Goal: Task Accomplishment & Management: Use online tool/utility

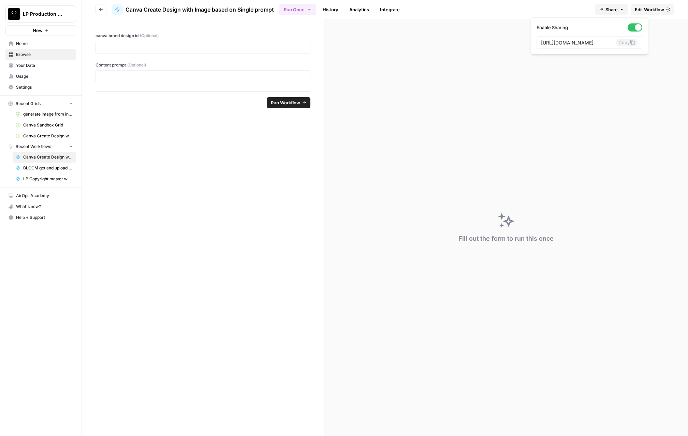
click at [650, 12] on span "Edit Workflow" at bounding box center [649, 9] width 29 height 7
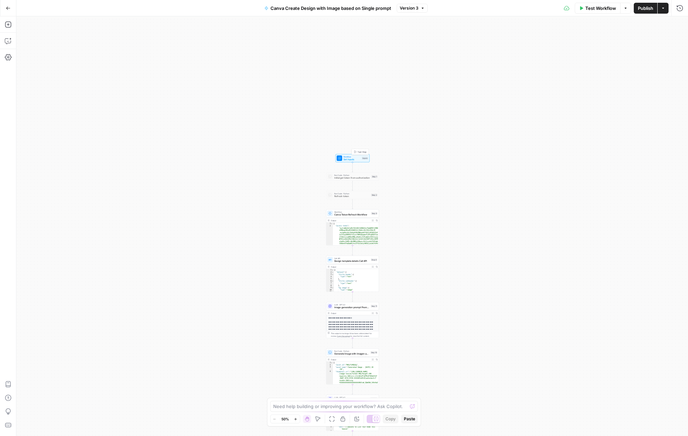
click at [347, 158] on span "Set Inputs" at bounding box center [351, 159] width 17 height 3
click at [515, 106] on button "Add Field" at bounding box center [546, 103] width 250 height 11
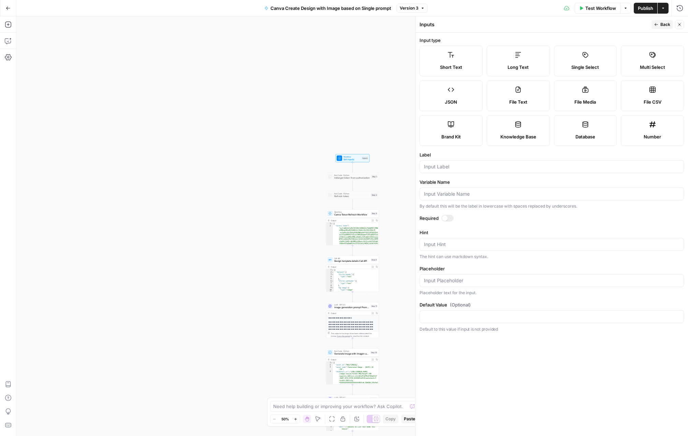
click at [597, 99] on div "File Media" at bounding box center [585, 102] width 51 height 7
type textarea "Supports .mp4, .mp3, .wav, .jpg, .png, .webp, .wma, .m4a file types"
click at [440, 170] on input "Label" at bounding box center [551, 166] width 255 height 7
type input "logo"
click at [658, 27] on button "Back" at bounding box center [661, 24] width 21 height 9
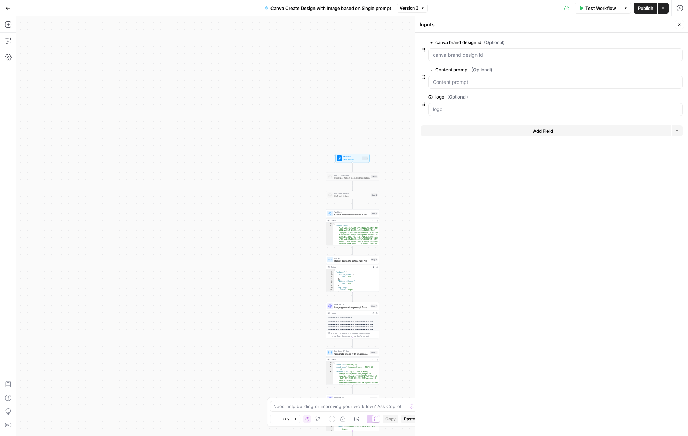
click at [681, 21] on button "Close" at bounding box center [679, 24] width 9 height 9
click at [349, 261] on span "Design template details Call API" at bounding box center [351, 261] width 35 height 3
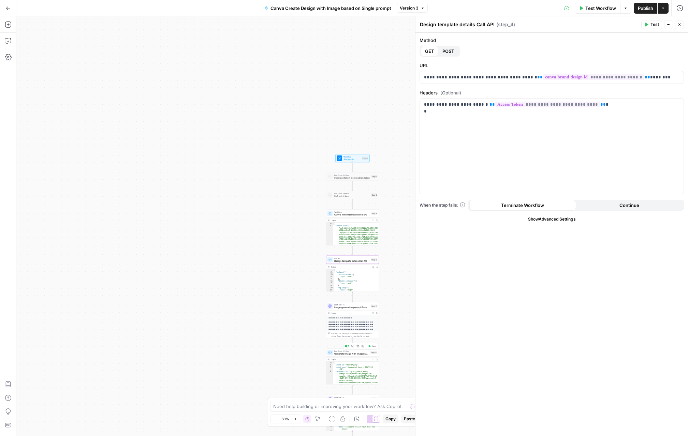
click at [352, 354] on span "Generate Image with Imagen and upload to Canva" at bounding box center [351, 353] width 35 height 3
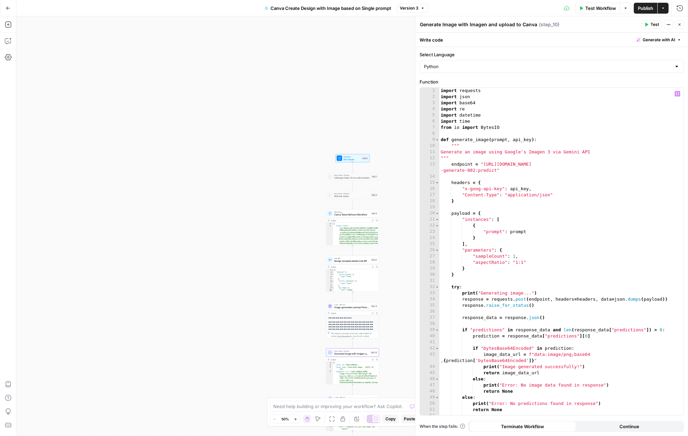
click at [519, 183] on div "import requests import json import base64 import re import datetime import time…" at bounding box center [561, 258] width 244 height 340
type textarea "**********"
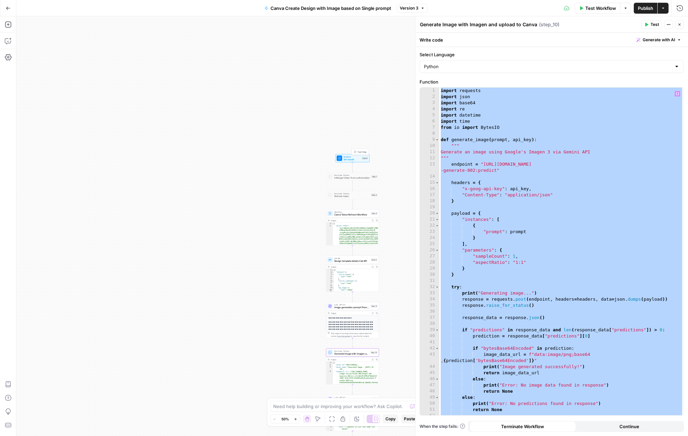
click at [357, 157] on span "Workflow" at bounding box center [351, 157] width 17 height 3
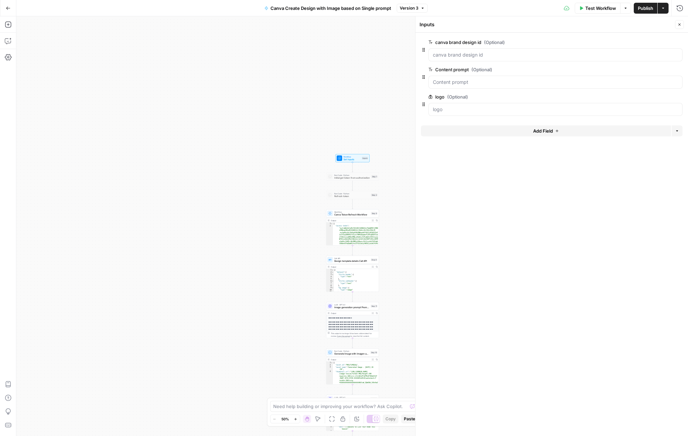
click at [402, 202] on div "Workflow Set Inputs Inputs Run Code · Python Initial get token from authorizati…" at bounding box center [352, 226] width 672 height 420
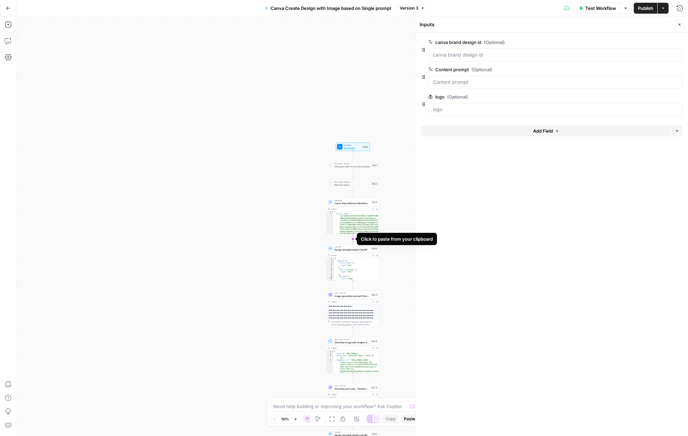
click at [353, 239] on icon "Edge from step_9 to step_4" at bounding box center [352, 239] width 1 height 10
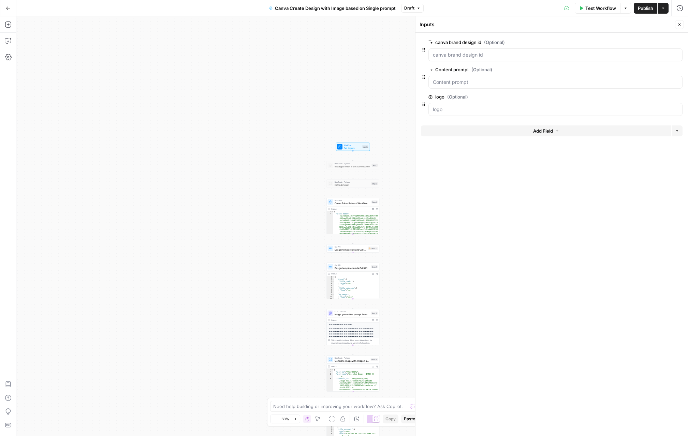
click at [351, 246] on span "Call API" at bounding box center [351, 247] width 32 height 3
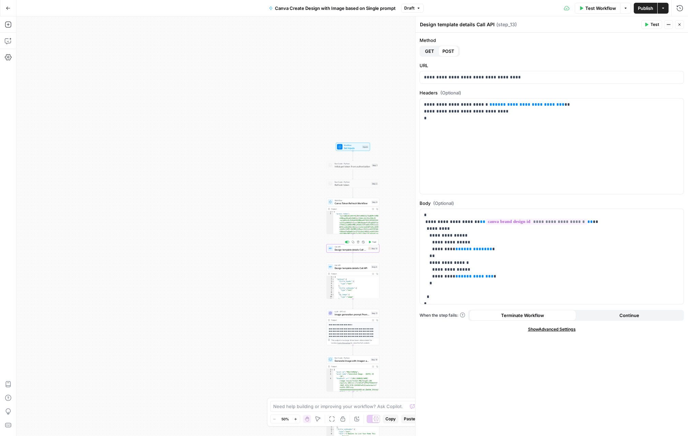
click at [358, 243] on icon "button" at bounding box center [358, 242] width 3 height 3
click at [322, 86] on span "Delete Step" at bounding box center [325, 87] width 27 height 7
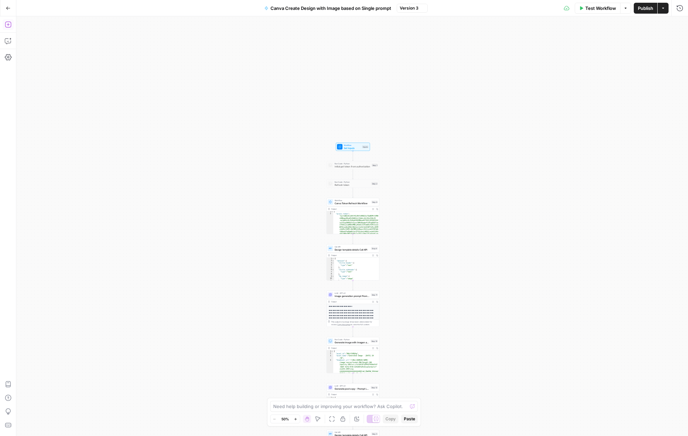
click at [6, 27] on icon "button" at bounding box center [8, 24] width 6 height 6
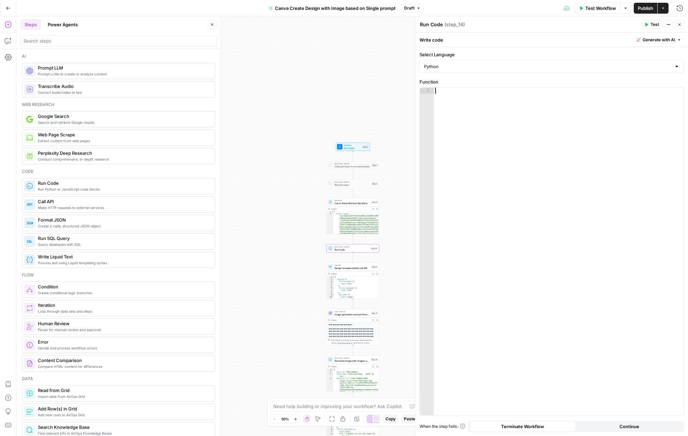
click at [509, 194] on div at bounding box center [559, 258] width 250 height 340
paste textarea "**********"
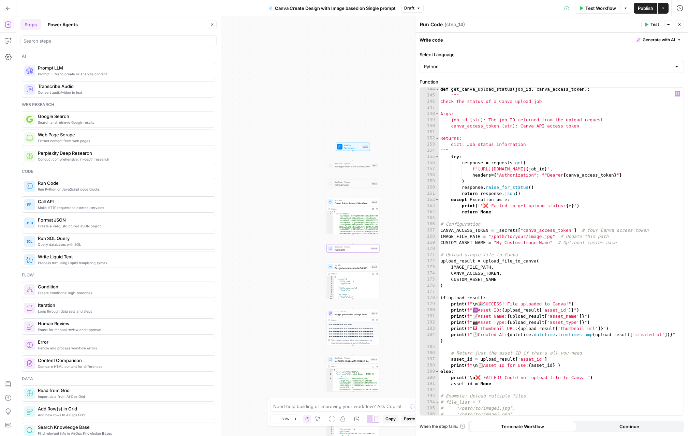
scroll to position [876, 0]
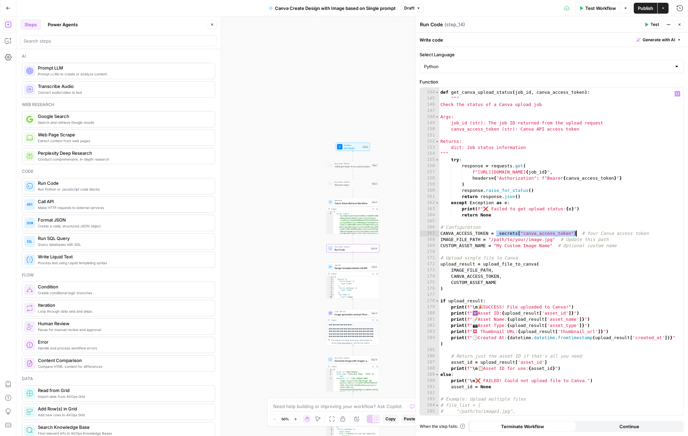
drag, startPoint x: 497, startPoint y: 235, endPoint x: 576, endPoint y: 233, distance: 79.1
click at [576, 233] on div "def get_canva_upload_status ( job_id , canva_access_token ) : """ Check the sta…" at bounding box center [561, 253] width 245 height 340
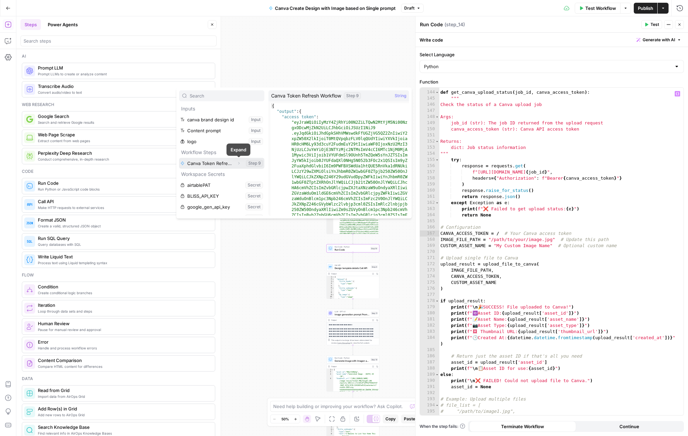
click at [238, 163] on icon "button" at bounding box center [239, 163] width 4 height 4
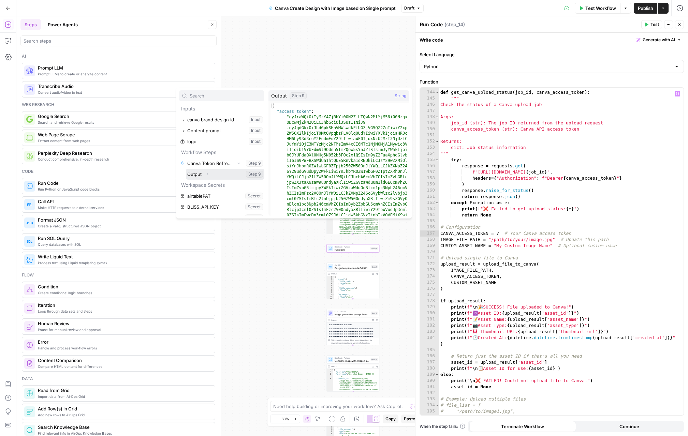
click at [209, 173] on button "Expand" at bounding box center [207, 174] width 9 height 9
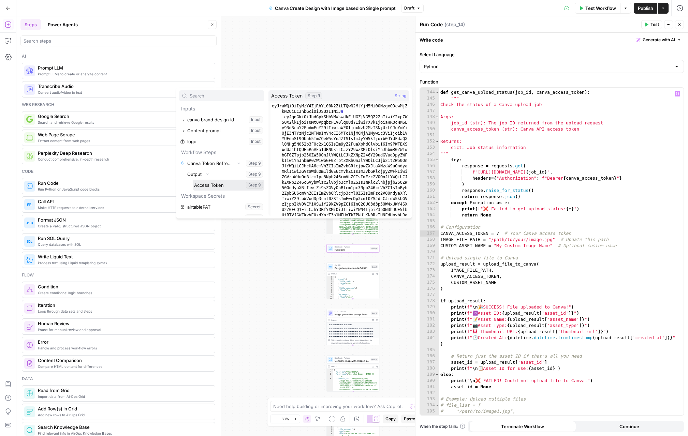
click at [210, 187] on button "Select variable Access Token" at bounding box center [229, 185] width 72 height 11
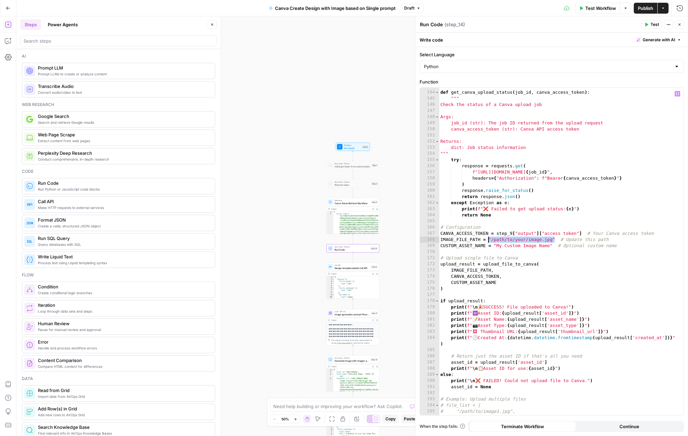
drag, startPoint x: 555, startPoint y: 239, endPoint x: 489, endPoint y: 239, distance: 65.8
click at [489, 239] on div "def get_canva_upload_status ( job_id , canva_access_token ) : """ Check the sta…" at bounding box center [561, 253] width 245 height 340
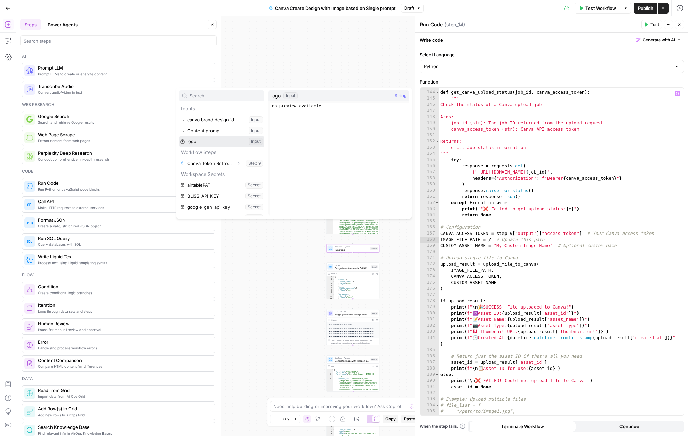
click at [206, 139] on button "Select variable logo" at bounding box center [221, 141] width 85 height 11
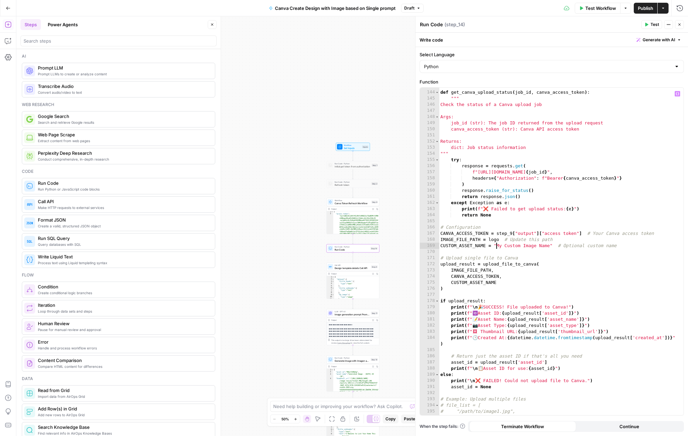
click at [496, 246] on div "def get_canva_upload_status ( job_id , canva_access_token ) : """ Check the sta…" at bounding box center [561, 253] width 245 height 340
drag, startPoint x: 494, startPoint y: 245, endPoint x: 552, endPoint y: 246, distance: 58.3
click at [552, 246] on div "def get_canva_upload_status ( job_id , canva_access_token ) : """ Check the sta…" at bounding box center [561, 253] width 245 height 340
drag, startPoint x: 549, startPoint y: 246, endPoint x: 526, endPoint y: 246, distance: 22.8
click at [526, 246] on div "def get_canva_upload_status ( job_id , canva_access_token ) : """ Check the sta…" at bounding box center [561, 253] width 245 height 340
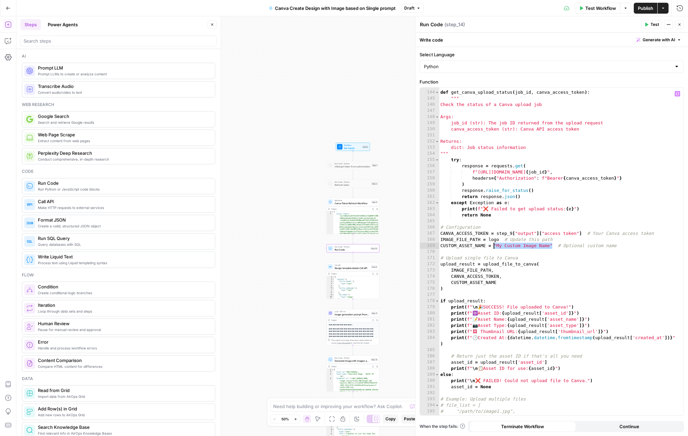
drag, startPoint x: 551, startPoint y: 246, endPoint x: 495, endPoint y: 243, distance: 56.7
click at [495, 243] on div "def get_canva_upload_status ( job_id , canva_access_token ) : """ Check the sta…" at bounding box center [561, 253] width 245 height 340
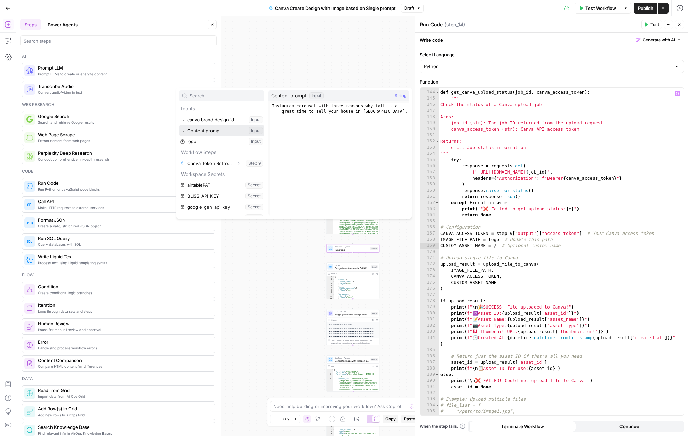
click at [222, 128] on button "Select variable Content prompt" at bounding box center [221, 130] width 85 height 11
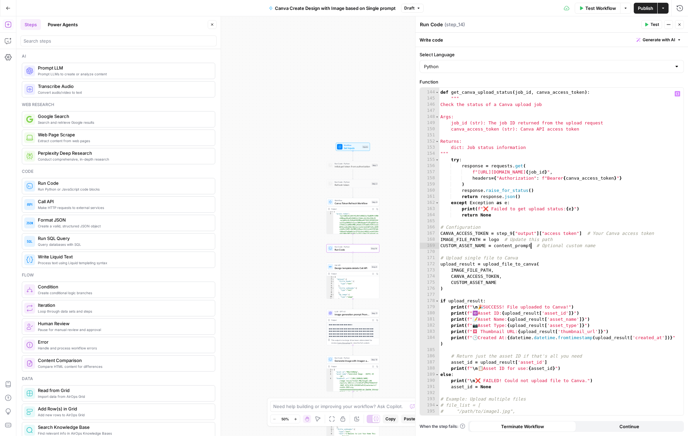
click at [440, 246] on div "def get_canva_upload_status ( job_id , canva_access_token ) : """ Check the sta…" at bounding box center [561, 253] width 245 height 340
type textarea "**********"
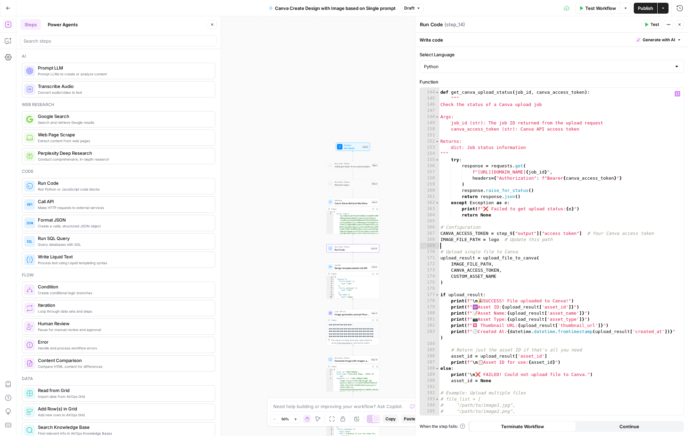
scroll to position [0, 0]
click at [361, 140] on span "Test Step" at bounding box center [362, 140] width 9 height 3
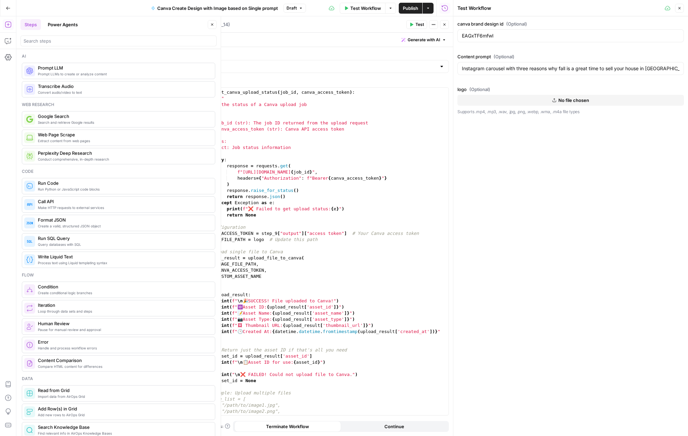
click at [542, 102] on button "No file chosen" at bounding box center [570, 100] width 226 height 11
click at [417, 24] on span "Test" at bounding box center [419, 24] width 9 height 6
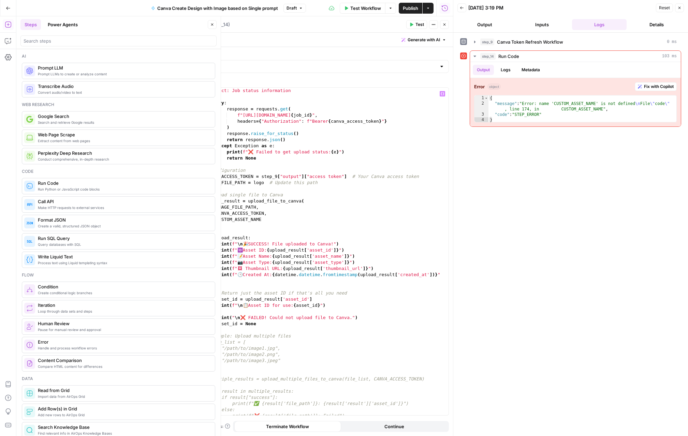
scroll to position [933, 0]
click at [333, 190] on div "dict: Job status information """ try : response = requests . get ( f"[URL][DOMA…" at bounding box center [326, 258] width 245 height 340
click at [334, 183] on div "dict: Job status information """ try : response = requests . get ( f"[URL][DOMA…" at bounding box center [326, 258] width 245 height 340
type textarea "**********"
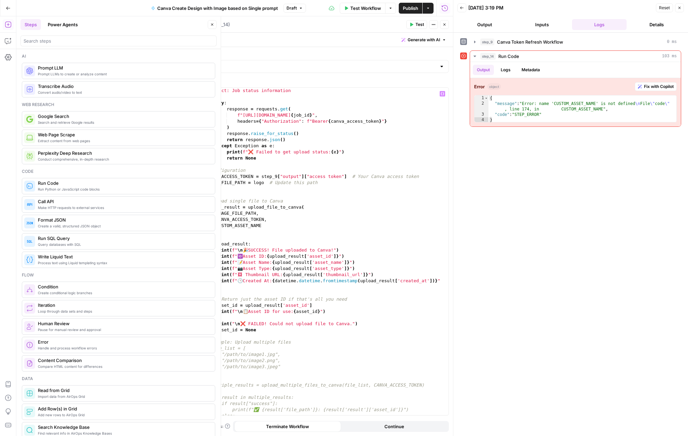
paste textarea "**********"
type textarea "**********"
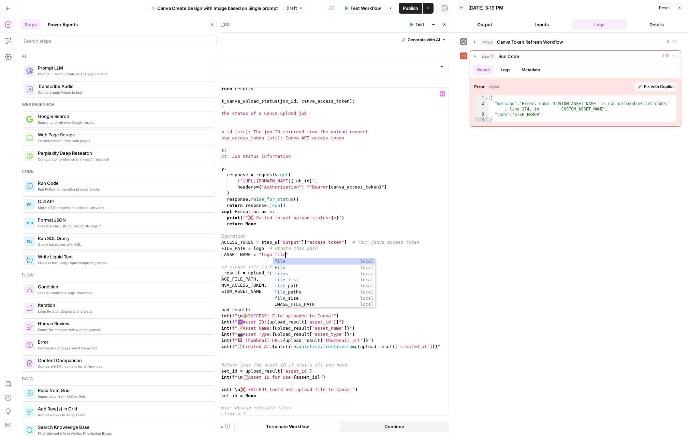
scroll to position [0, 6]
type textarea "**********"
click at [412, 23] on icon "button" at bounding box center [411, 25] width 4 height 4
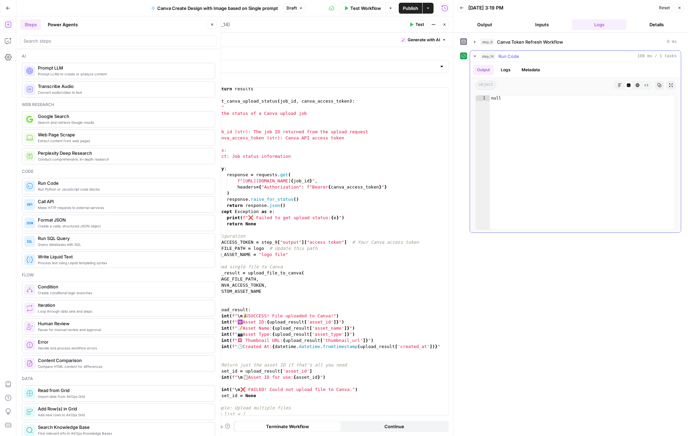
click at [508, 72] on button "Logs" at bounding box center [506, 70] width 18 height 10
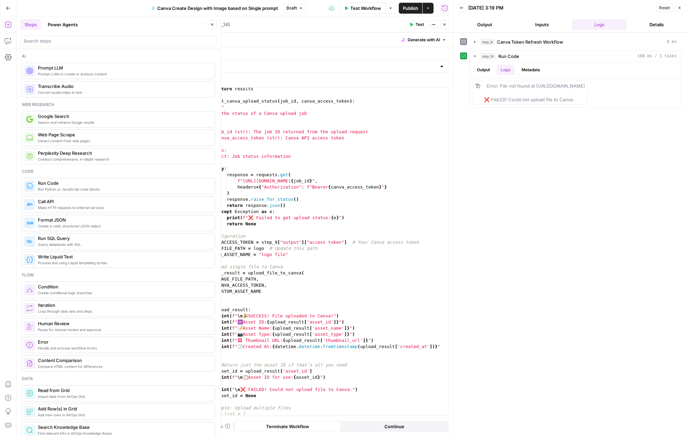
click at [445, 26] on icon "button" at bounding box center [444, 25] width 4 height 4
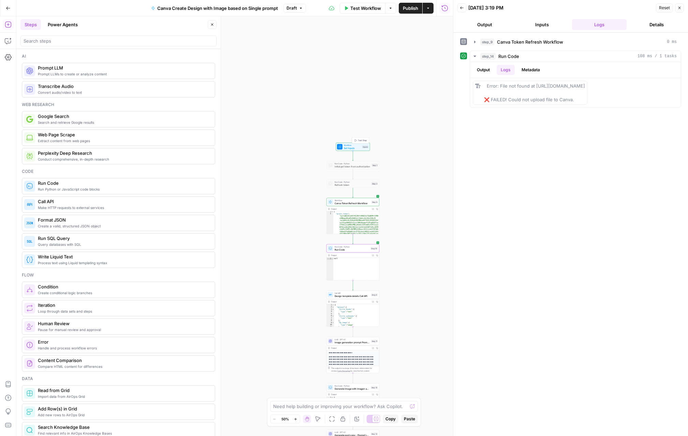
click at [357, 148] on span "Set Inputs" at bounding box center [352, 147] width 17 height 3
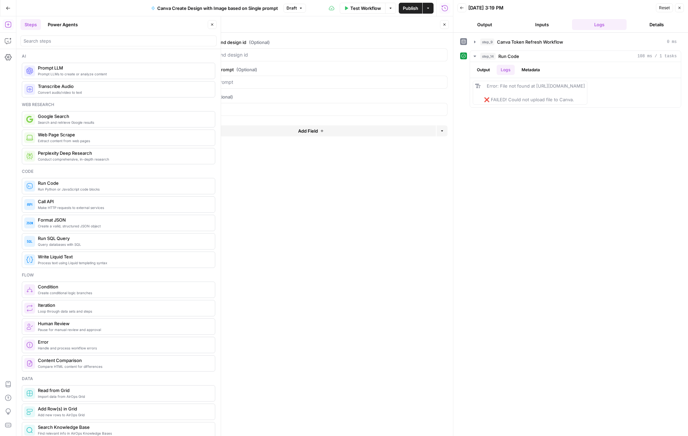
click at [445, 25] on icon "button" at bounding box center [444, 25] width 2 height 2
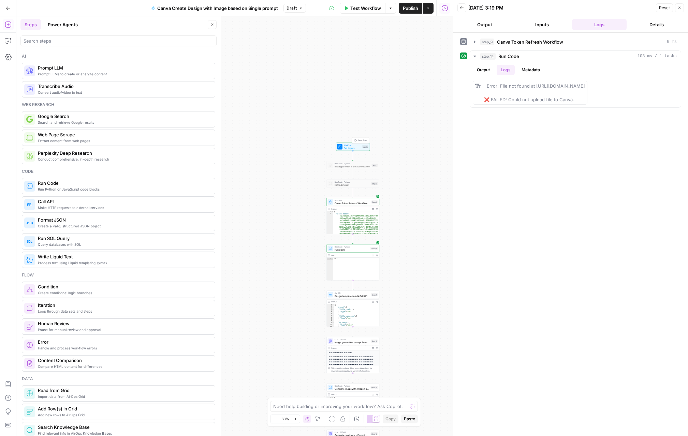
click at [359, 142] on span "Test Step" at bounding box center [362, 140] width 9 height 3
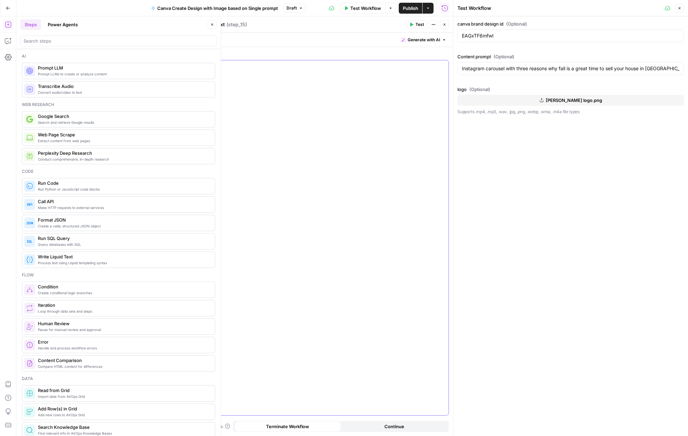
click at [352, 176] on div at bounding box center [317, 237] width 264 height 355
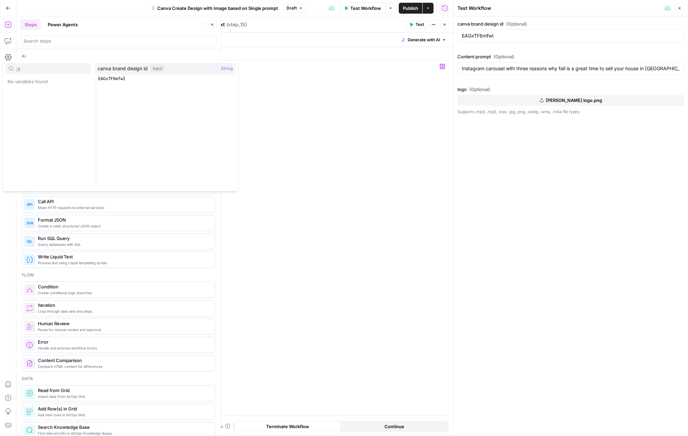
type input ";"
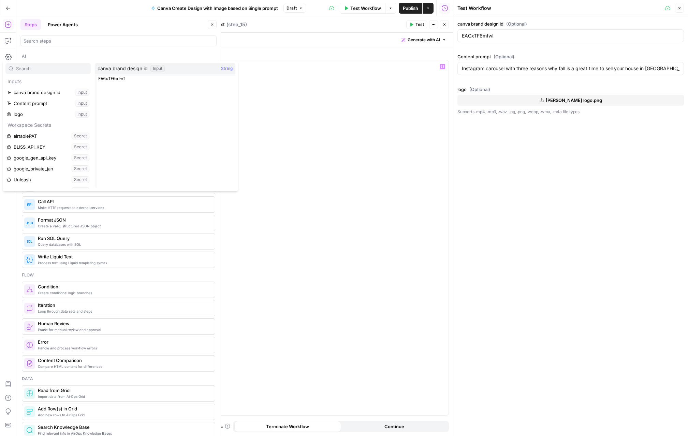
type input ";"
type input "logo"
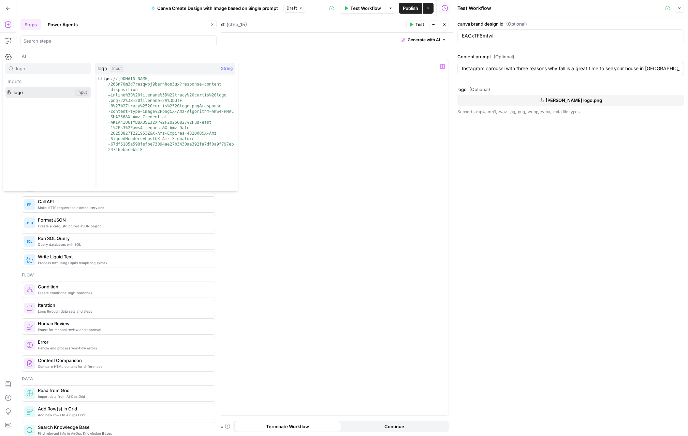
click at [5, 87] on button "Select variable logo" at bounding box center [47, 92] width 85 height 11
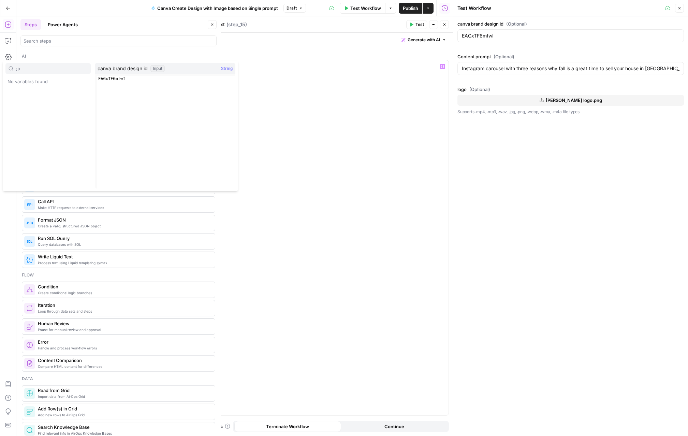
type input ";"
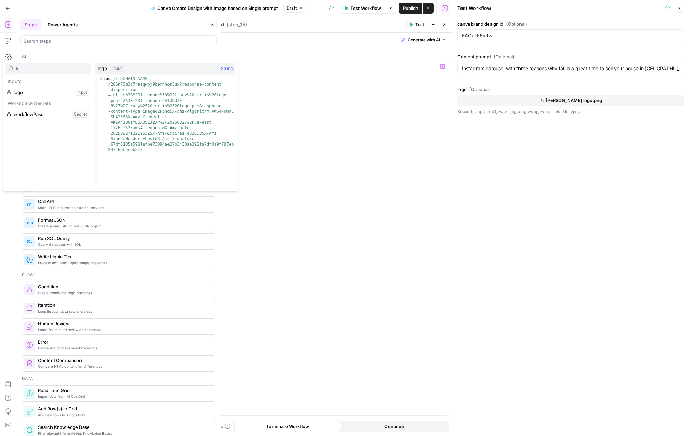
type input "lo"
click at [46, 92] on button "Select variable logo" at bounding box center [47, 92] width 85 height 11
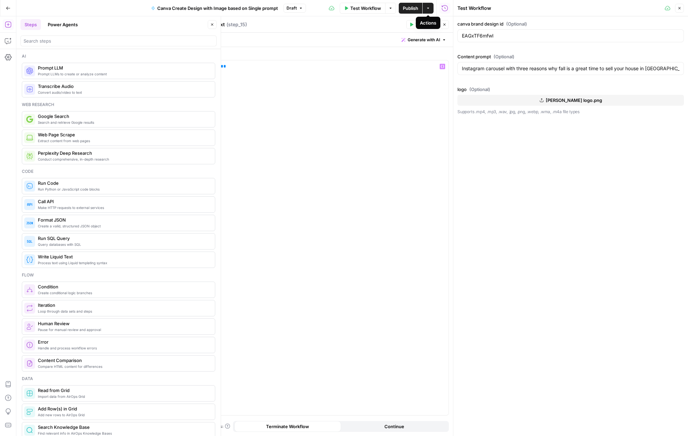
click at [418, 25] on div "Actions" at bounding box center [428, 23] width 25 height 12
click at [411, 28] on button "Test" at bounding box center [416, 24] width 21 height 9
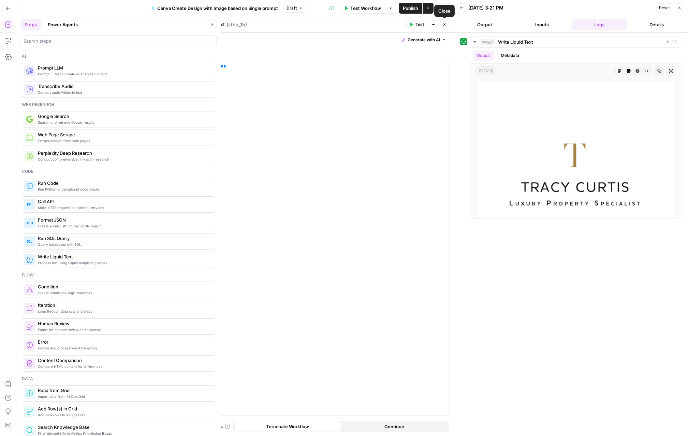
click at [443, 27] on button "Close" at bounding box center [444, 24] width 9 height 9
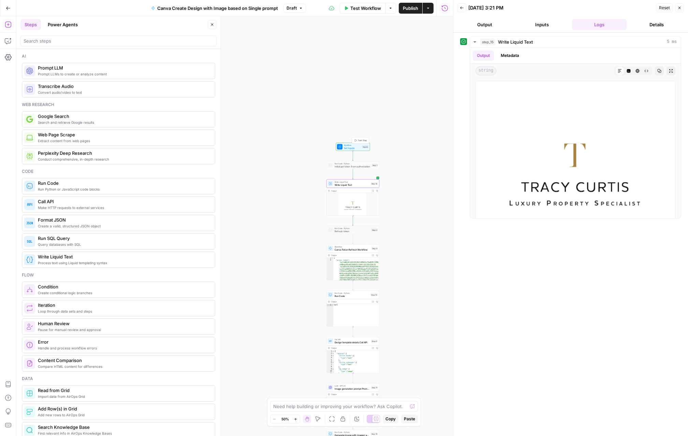
click at [359, 141] on span "Test Step" at bounding box center [362, 140] width 9 height 3
click at [358, 142] on span "Test Step" at bounding box center [362, 140] width 9 height 3
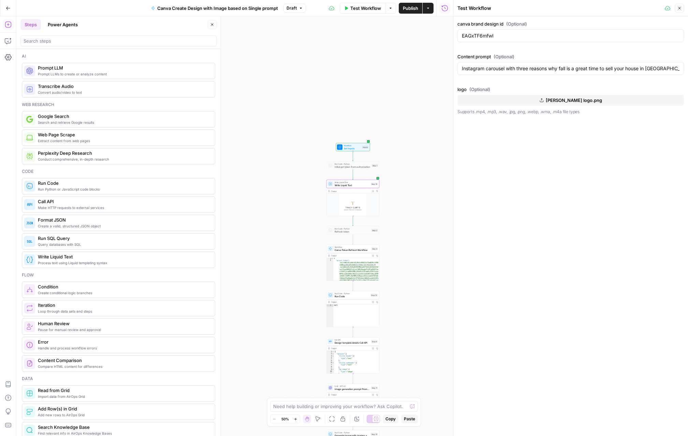
click at [566, 97] on span "[PERSON_NAME] logo.png" at bounding box center [574, 100] width 56 height 7
click at [374, 289] on span "Test" at bounding box center [374, 288] width 4 height 3
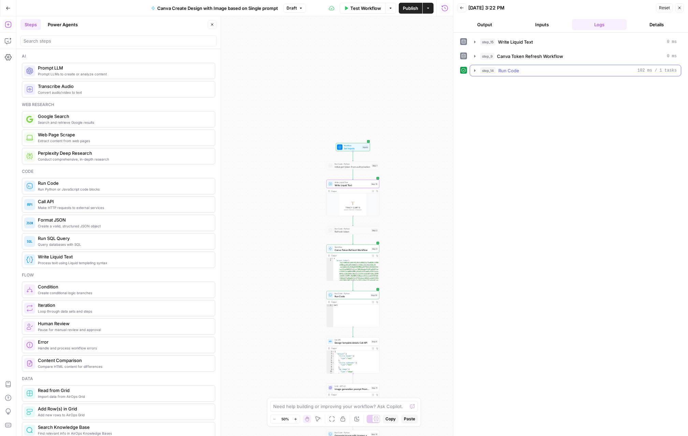
click at [475, 71] on icon "button" at bounding box center [474, 70] width 5 height 5
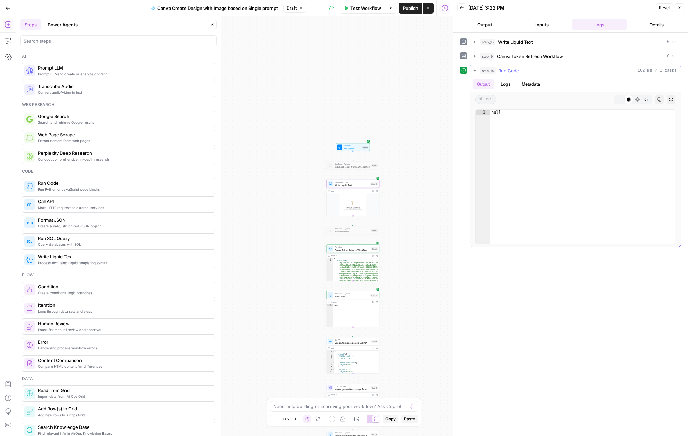
click at [505, 85] on button "Logs" at bounding box center [506, 84] width 18 height 10
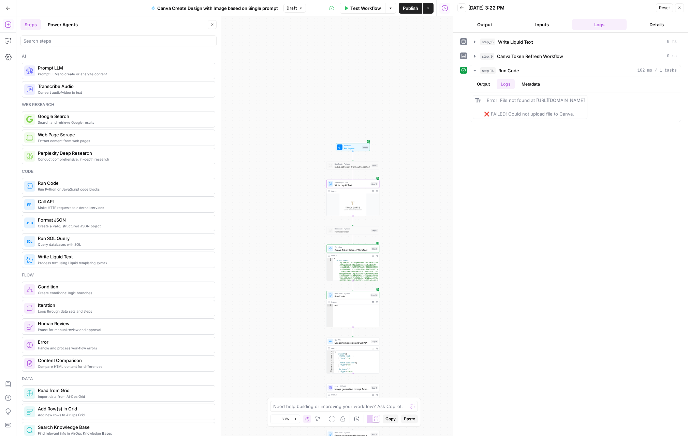
click at [345, 294] on span "Run Code · Python" at bounding box center [352, 293] width 35 height 3
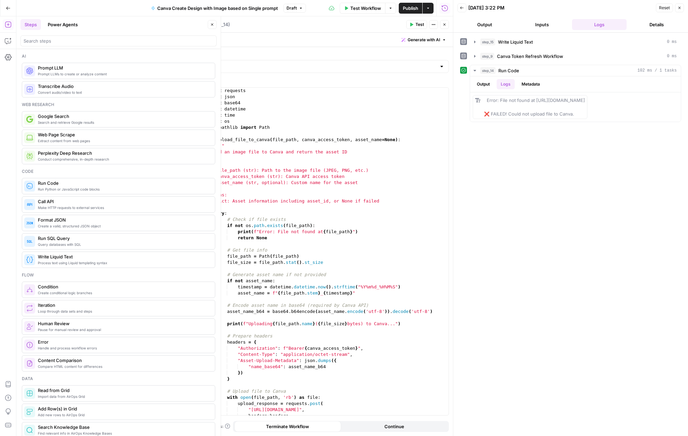
click at [187, 25] on textarea "Run Code" at bounding box center [196, 24] width 23 height 7
type textarea "Upload logo to canva Run Code"
click at [219, 186] on div "import requests import json import base64 import datetime import time import os…" at bounding box center [326, 258] width 244 height 340
type textarea "**********"
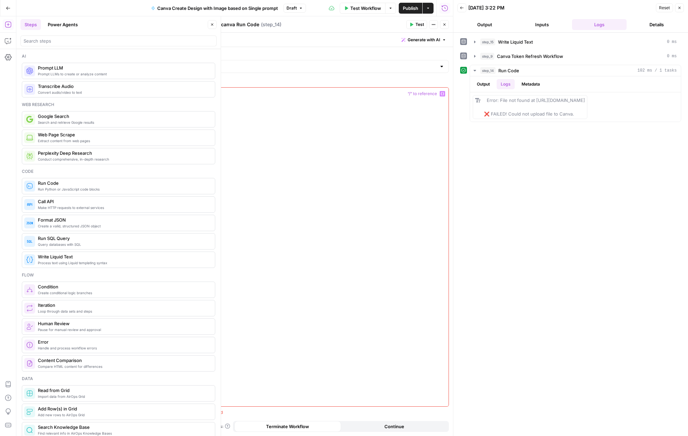
paste textarea "**********"
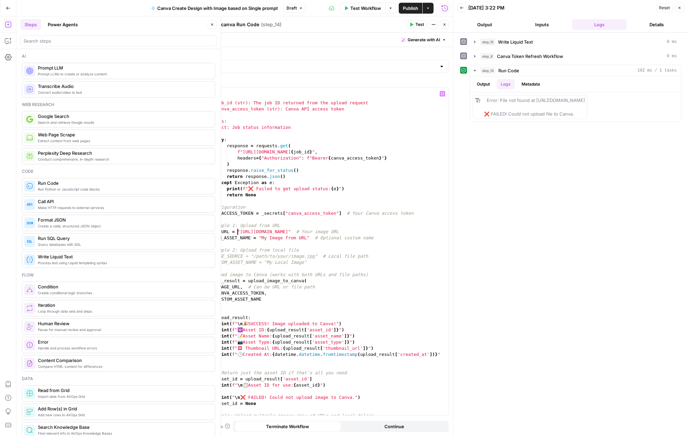
scroll to position [1117, 0]
click at [238, 231] on div "Check the status of a Canva upload job Args: job_id (str): The job ID returned …" at bounding box center [326, 252] width 245 height 340
drag, startPoint x: 238, startPoint y: 231, endPoint x: 319, endPoint y: 233, distance: 80.5
click at [319, 233] on div "Check the status of a Canva upload job Args: job_id (str): The job ID returned …" at bounding box center [326, 252] width 245 height 340
type textarea "**********"
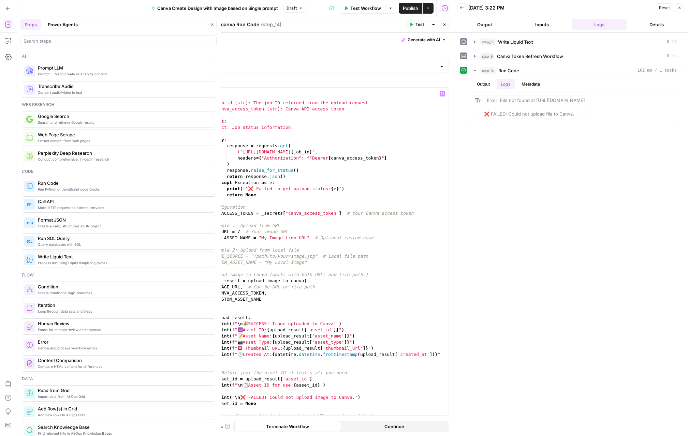
scroll to position [0, 2]
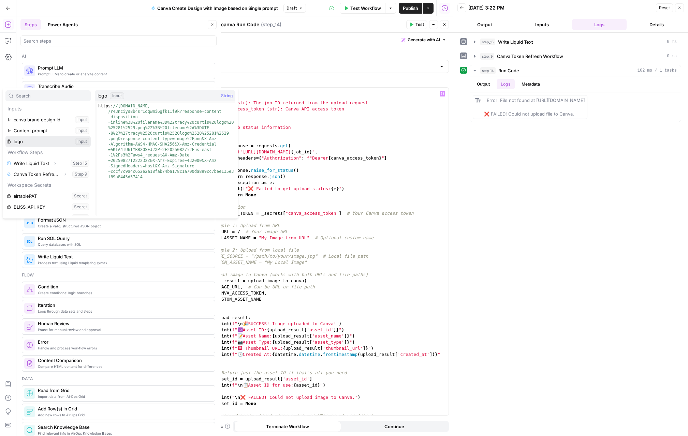
click at [5, 136] on button "Select variable logo" at bounding box center [47, 141] width 85 height 11
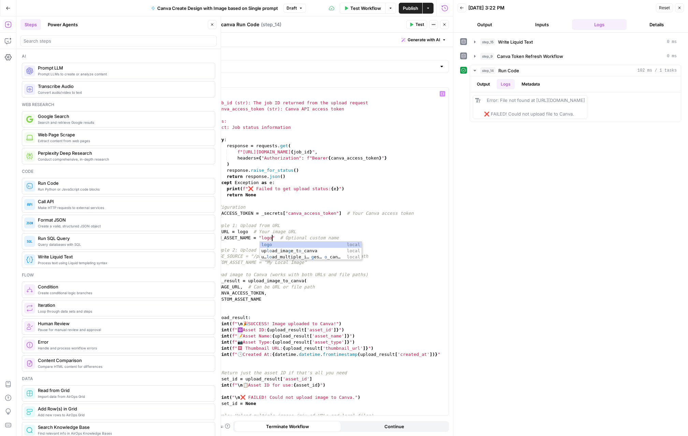
scroll to position [0, 5]
type textarea "**********"
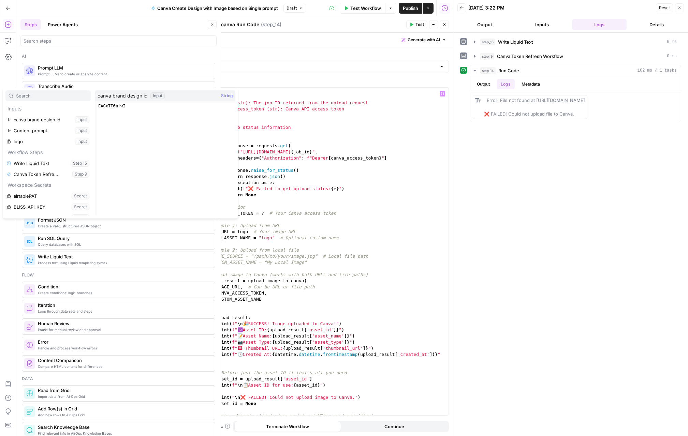
scroll to position [0, 4]
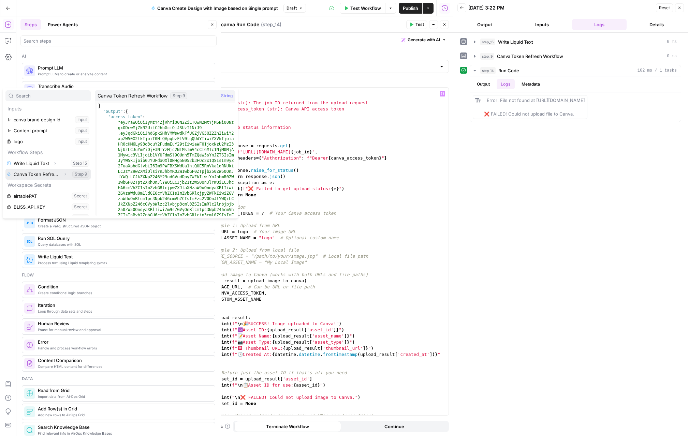
click at [67, 176] on icon "button" at bounding box center [65, 174] width 4 height 4
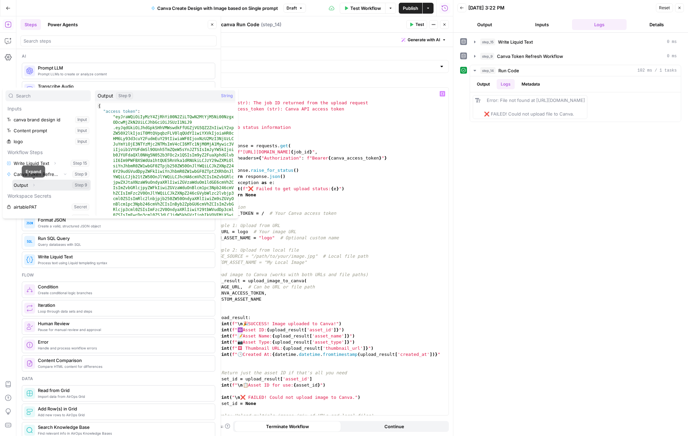
click at [37, 184] on button "Expand" at bounding box center [33, 185] width 9 height 9
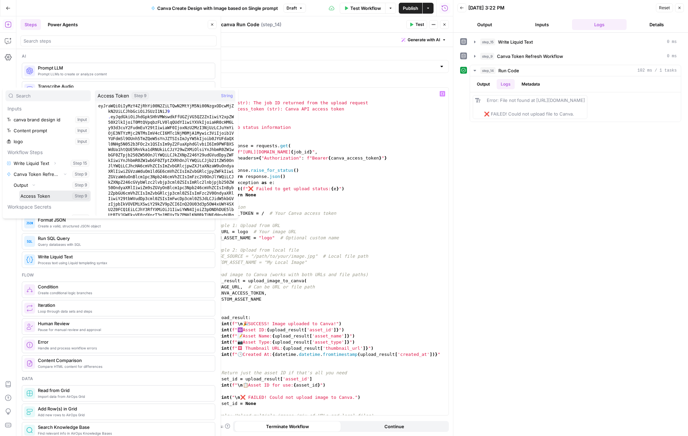
click at [34, 194] on button "Select variable Access Token" at bounding box center [55, 196] width 72 height 11
type textarea "**********"
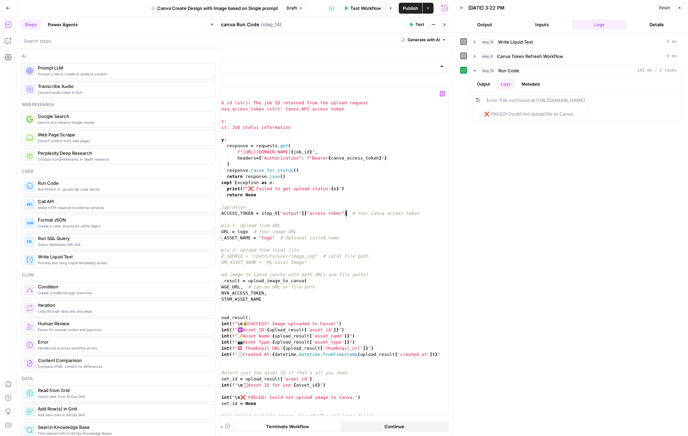
click at [413, 23] on icon "button" at bounding box center [411, 25] width 4 height 4
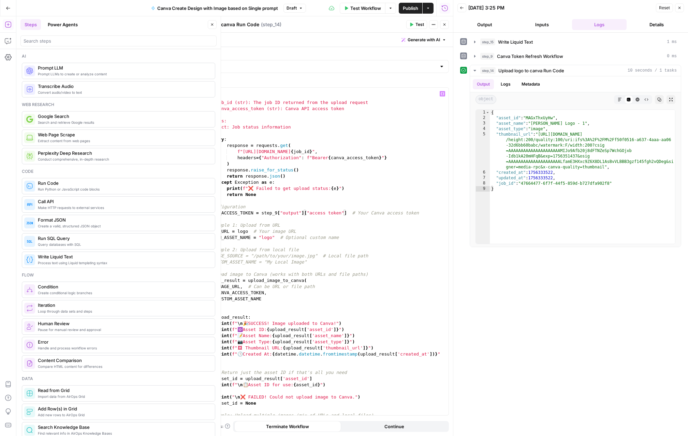
scroll to position [1118, 0]
click at [443, 26] on icon "button" at bounding box center [444, 25] width 4 height 4
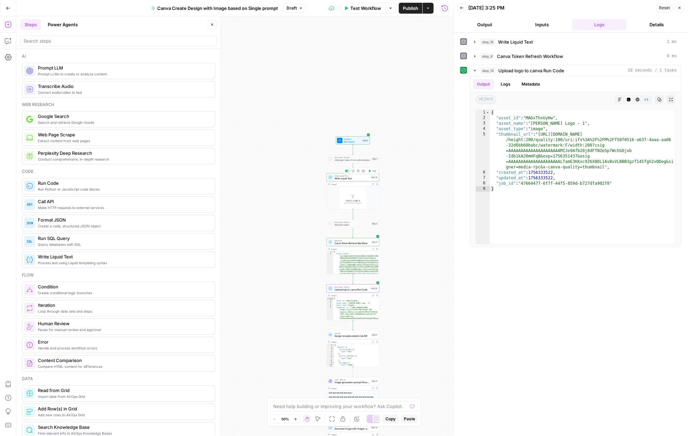
click at [357, 172] on icon "button" at bounding box center [358, 171] width 3 height 3
click at [329, 86] on span "Delete Step" at bounding box center [325, 87] width 27 height 7
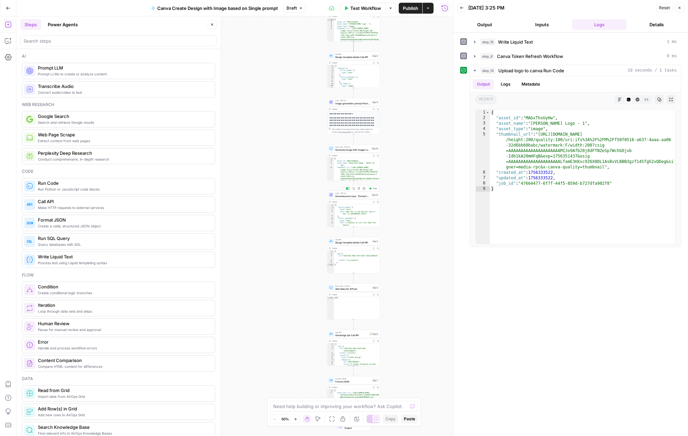
click at [350, 194] on span "Generate post copy - Prompt LLM" at bounding box center [352, 195] width 35 height 3
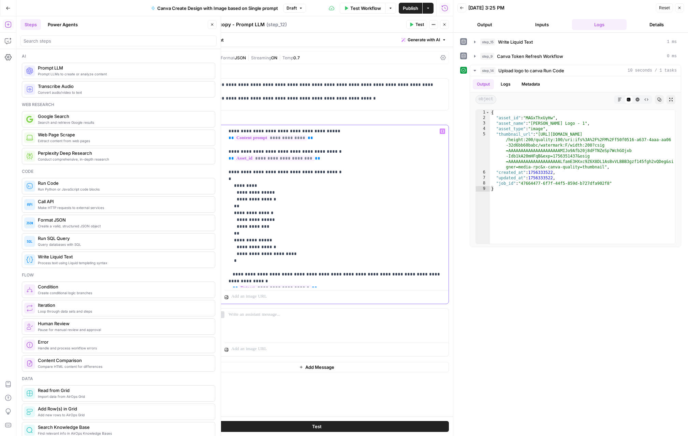
click at [325, 139] on p "**********" at bounding box center [336, 206] width 216 height 157
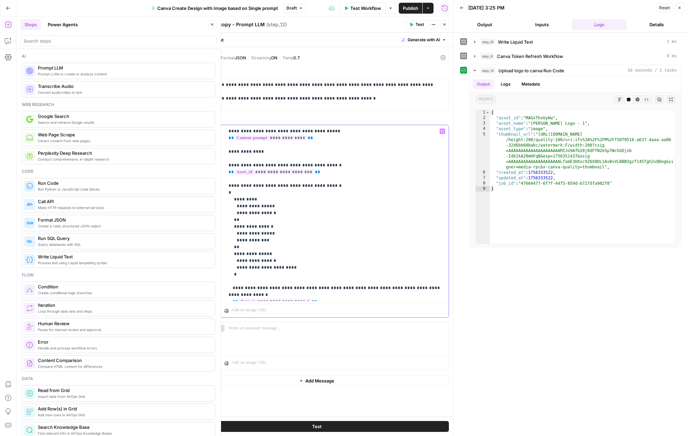
copy p "**********"
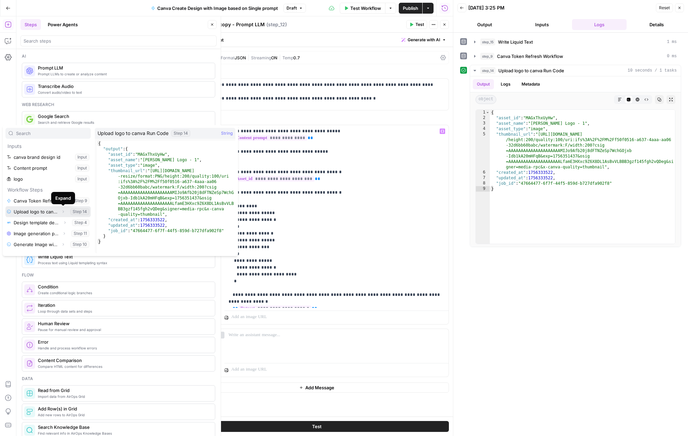
click at [62, 213] on icon "button" at bounding box center [63, 212] width 4 height 4
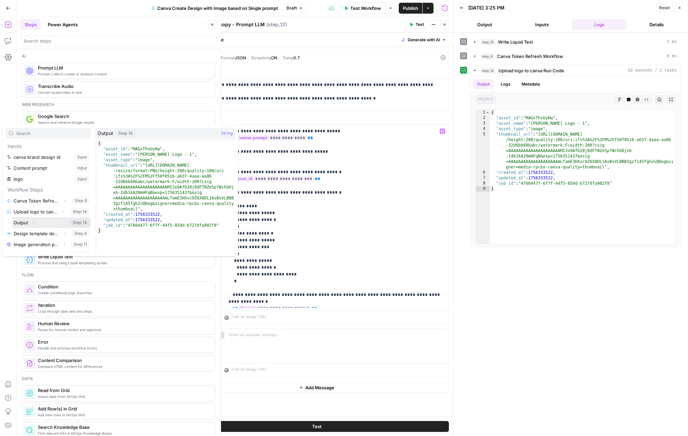
click at [36, 223] on button "Expand" at bounding box center [33, 222] width 9 height 9
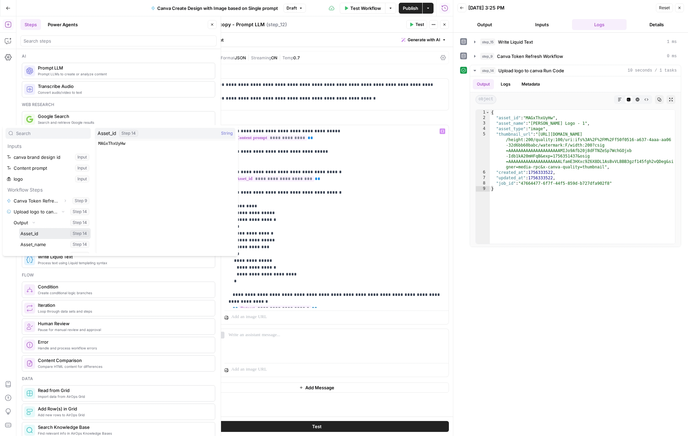
click at [38, 238] on button "Select variable Asset_id" at bounding box center [55, 233] width 72 height 11
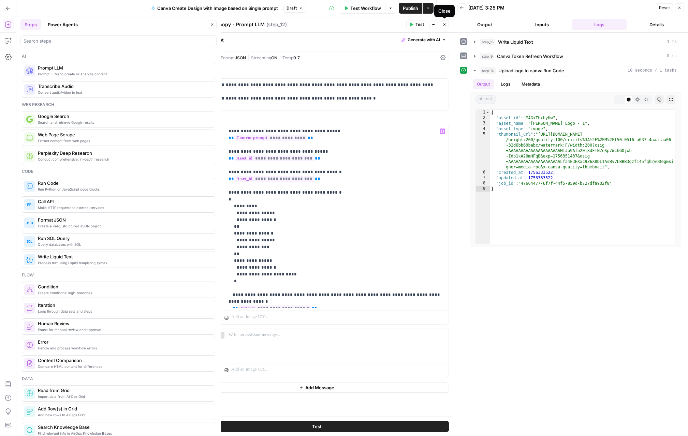
click at [444, 28] on button "Close" at bounding box center [444, 24] width 9 height 9
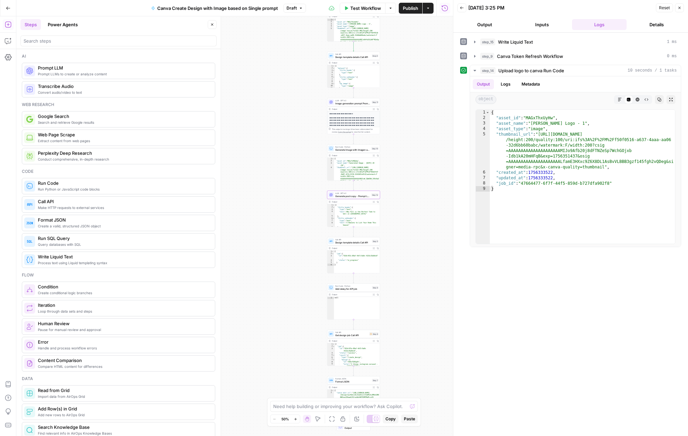
click at [410, 13] on button "Publish" at bounding box center [411, 8] width 24 height 11
click at [432, 8] on button "Actions" at bounding box center [428, 8] width 11 height 11
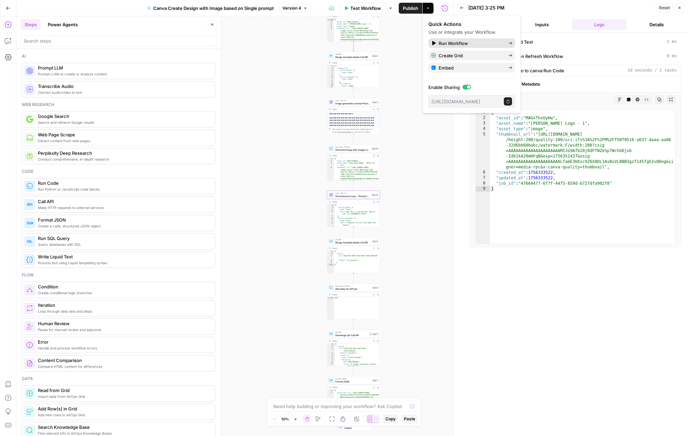
click at [444, 40] on span "Run Workflow" at bounding box center [471, 43] width 64 height 7
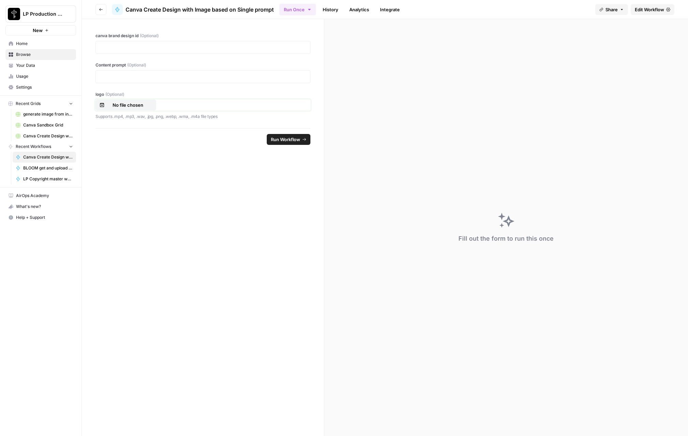
click at [137, 110] on button "No file chosen" at bounding box center [125, 105] width 61 height 11
click at [35, 90] on span "Settings" at bounding box center [44, 87] width 57 height 6
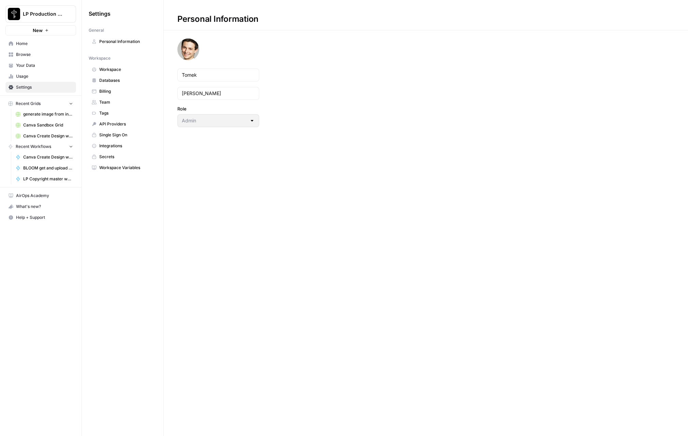
click at [101, 100] on span "Team" at bounding box center [126, 102] width 54 height 6
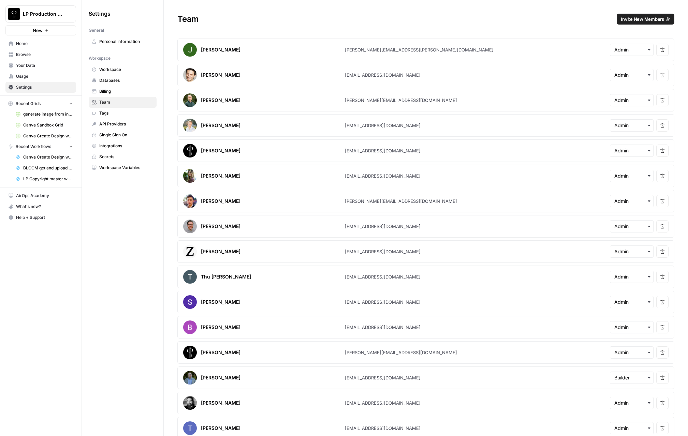
click at [105, 69] on span "Workspace" at bounding box center [126, 70] width 54 height 6
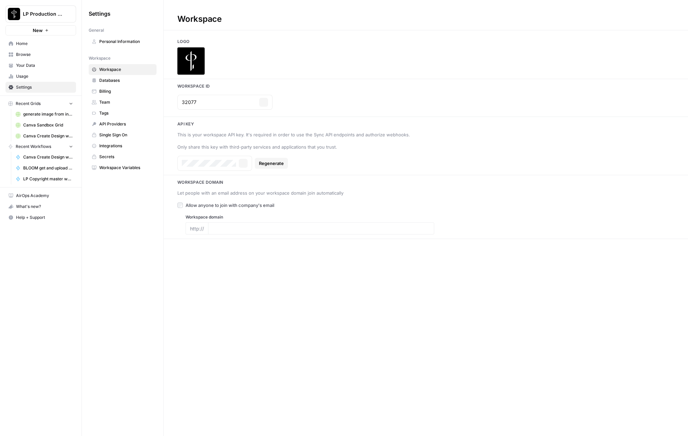
type input "[DOMAIN_NAME]"
click at [101, 82] on span "Databases" at bounding box center [126, 80] width 54 height 6
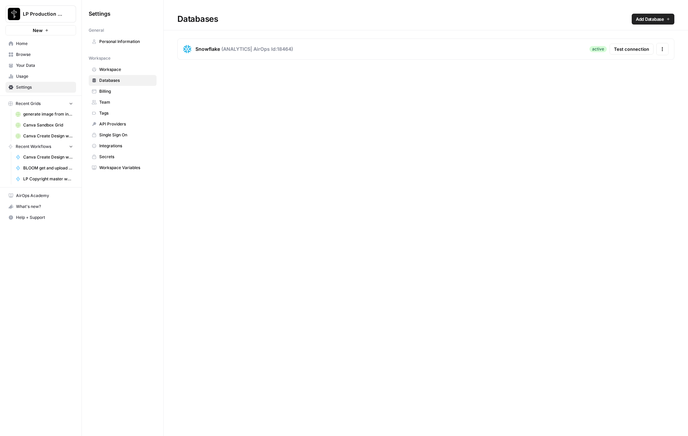
click at [101, 86] on link "Billing" at bounding box center [123, 91] width 68 height 11
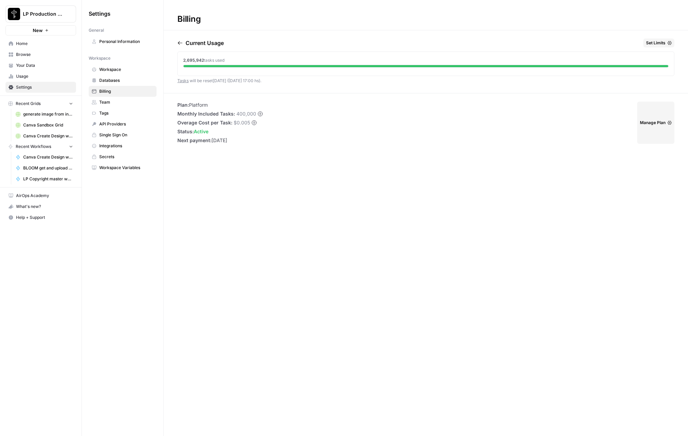
click at [101, 101] on span "Team" at bounding box center [126, 102] width 54 height 6
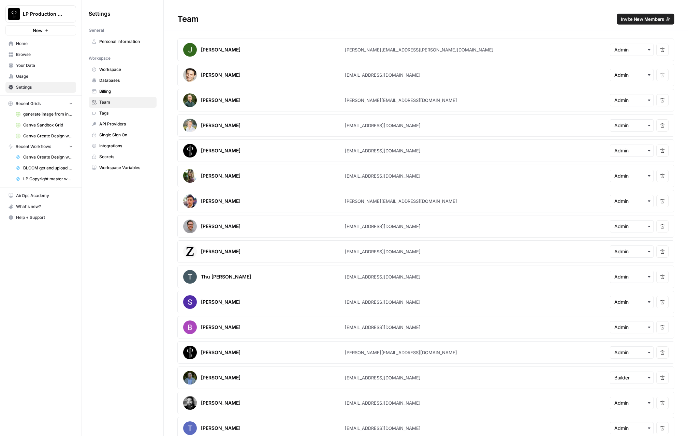
click at [100, 110] on span "Tags" at bounding box center [126, 113] width 54 height 6
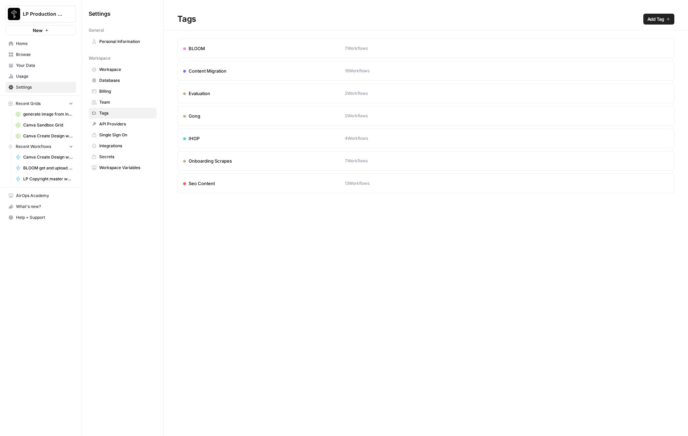
click at [102, 126] on span "API Providers" at bounding box center [126, 124] width 54 height 6
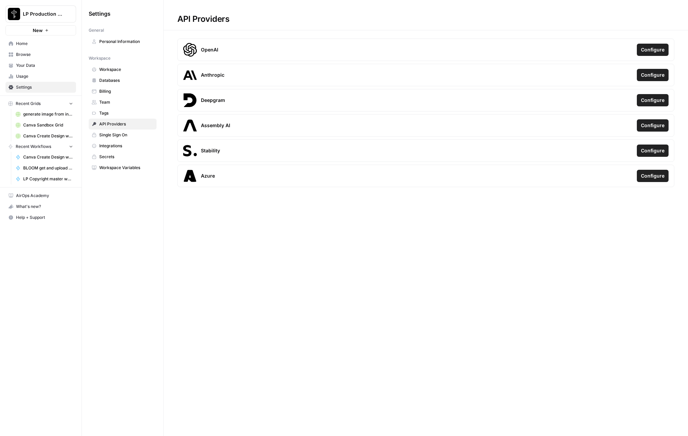
click at [104, 135] on span "Single Sign On" at bounding box center [126, 135] width 54 height 6
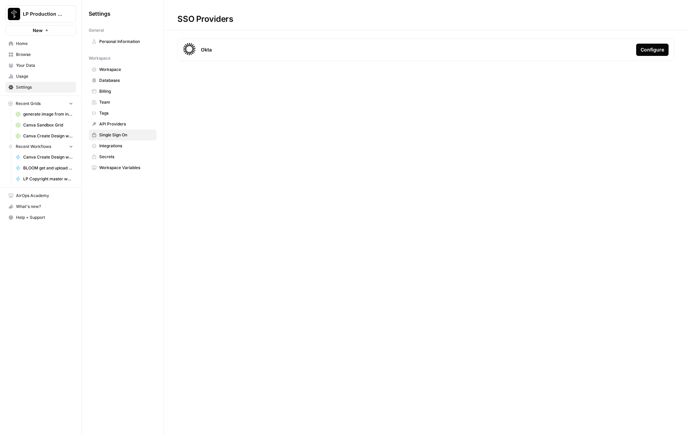
click at [105, 149] on link "Integrations" at bounding box center [123, 146] width 68 height 11
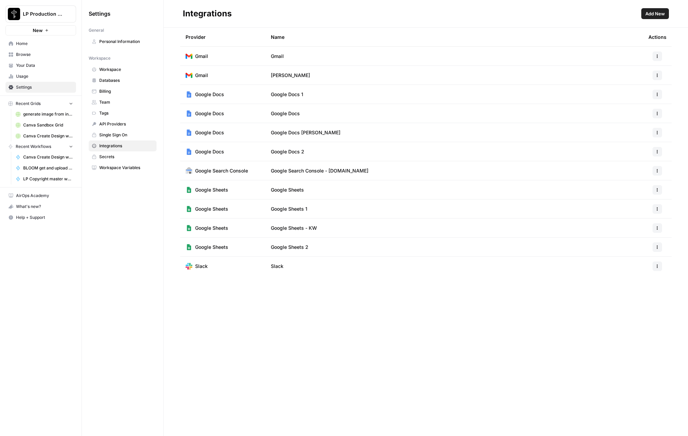
click at [110, 160] on link "Secrets" at bounding box center [123, 156] width 68 height 11
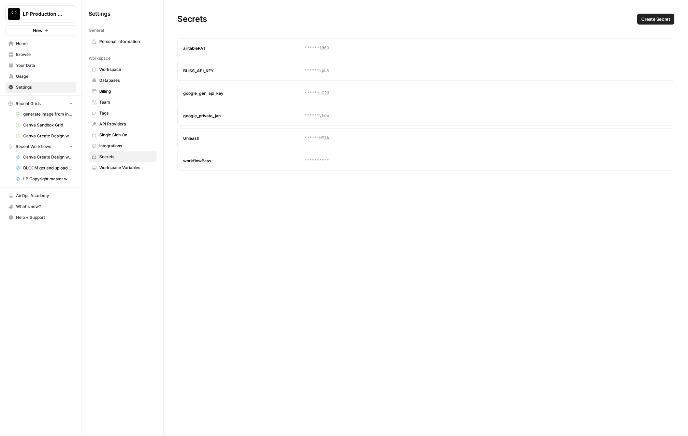
click at [110, 167] on span "Workspace Variables" at bounding box center [126, 168] width 54 height 6
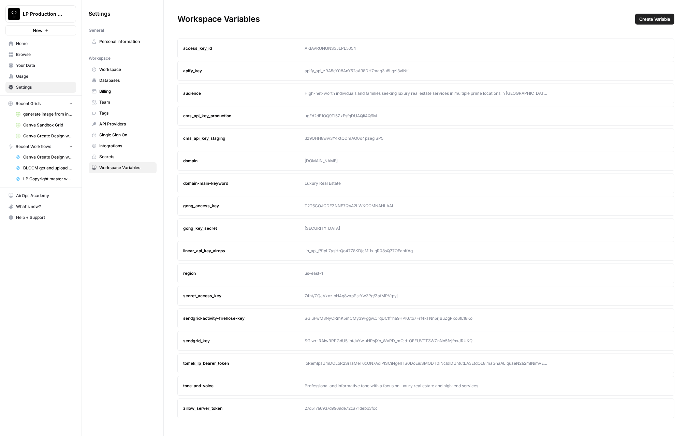
click at [25, 77] on span "Usage" at bounding box center [44, 76] width 57 height 6
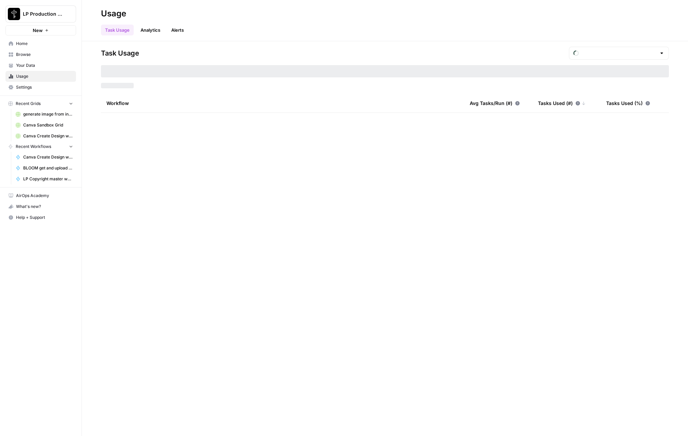
type input "August Tasks"
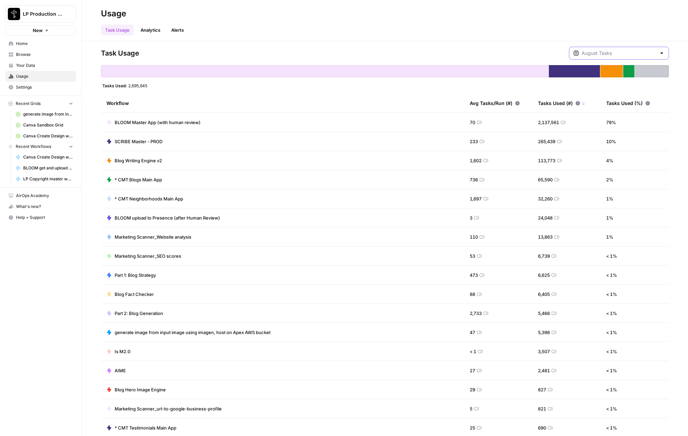
click at [617, 51] on input "text" at bounding box center [618, 53] width 75 height 7
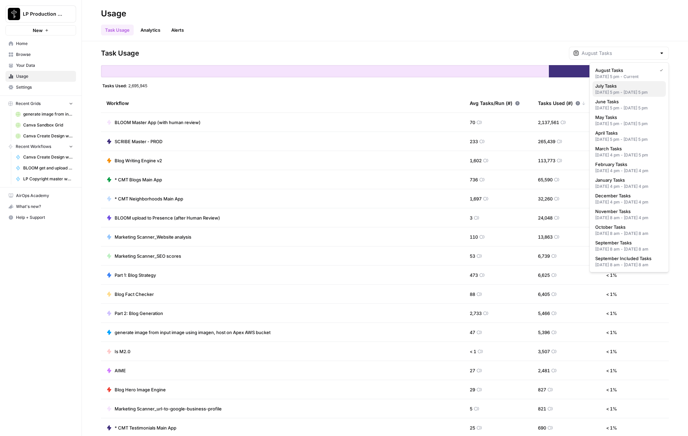
click at [626, 88] on span "July Tasks" at bounding box center [627, 86] width 65 height 7
type input "July Tasks"
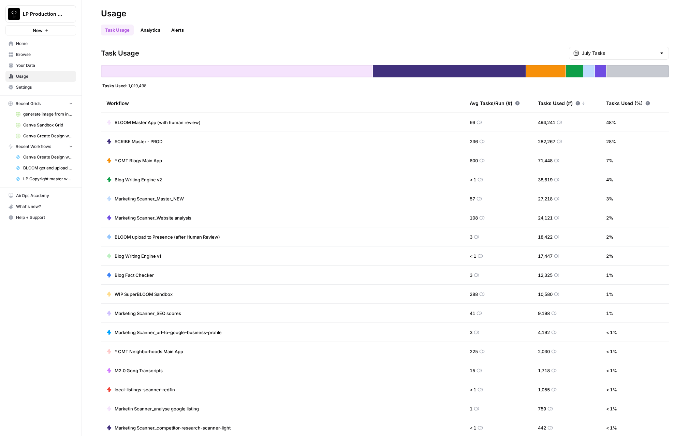
click at [26, 57] on span "Browse" at bounding box center [44, 54] width 57 height 6
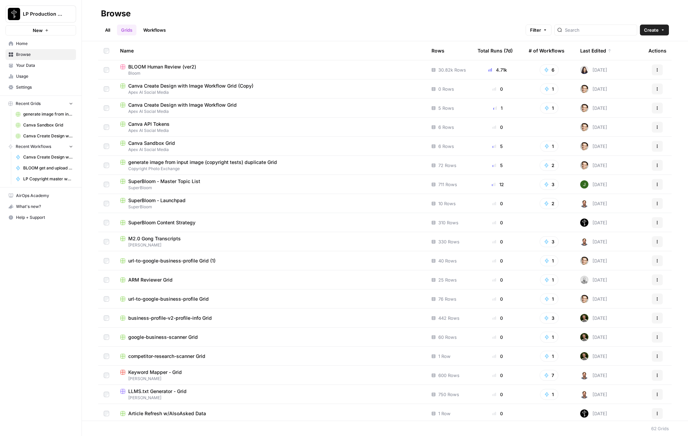
click at [102, 31] on link "All" at bounding box center [107, 30] width 13 height 11
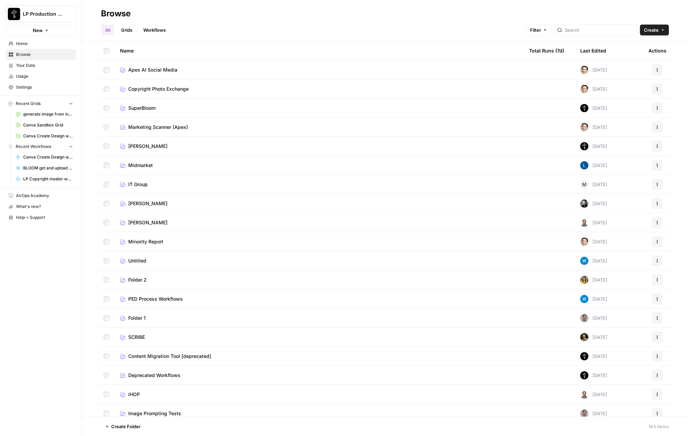
click at [135, 70] on span "Apex AI Social Media" at bounding box center [152, 70] width 49 height 7
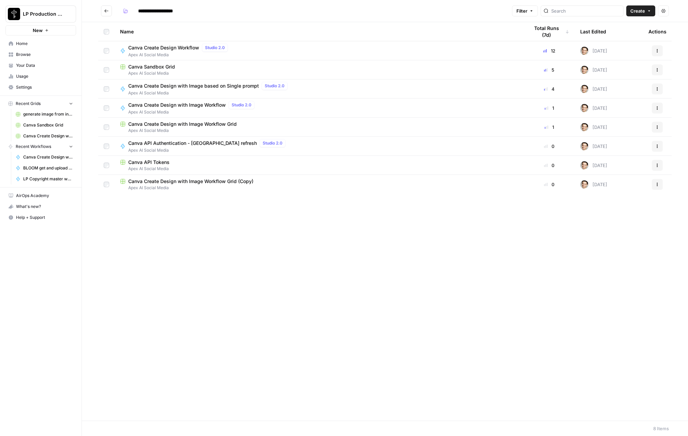
click at [158, 91] on span "Apex AI Social Media" at bounding box center [209, 93] width 162 height 6
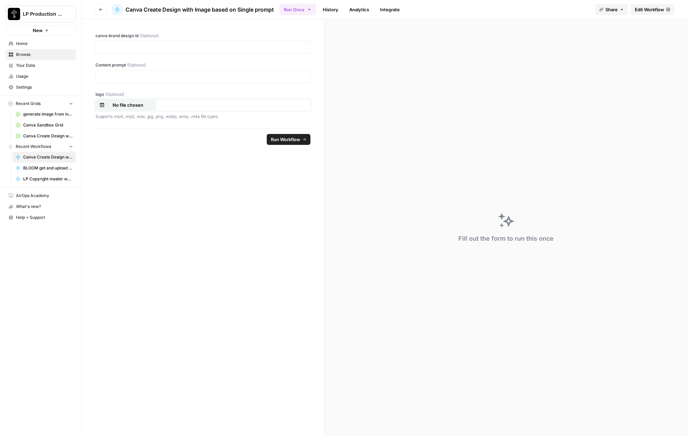
click at [141, 105] on p "No file chosen" at bounding box center [128, 105] width 44 height 7
click at [183, 45] on p at bounding box center [203, 47] width 206 height 7
click at [180, 77] on p at bounding box center [203, 76] width 206 height 7
click at [281, 140] on span "Run Workflow" at bounding box center [285, 139] width 29 height 7
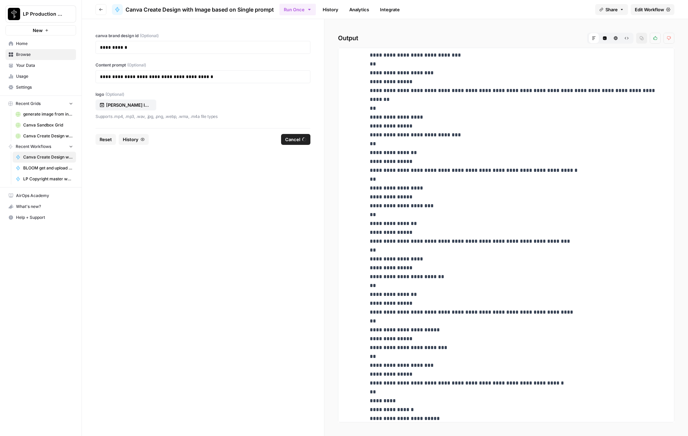
scroll to position [608, 0]
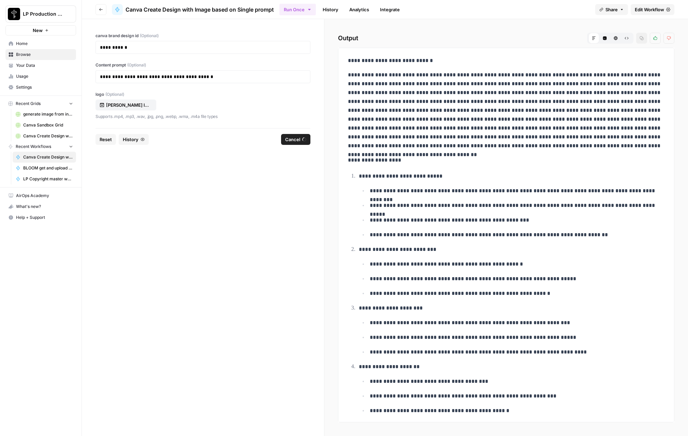
scroll to position [608, 0]
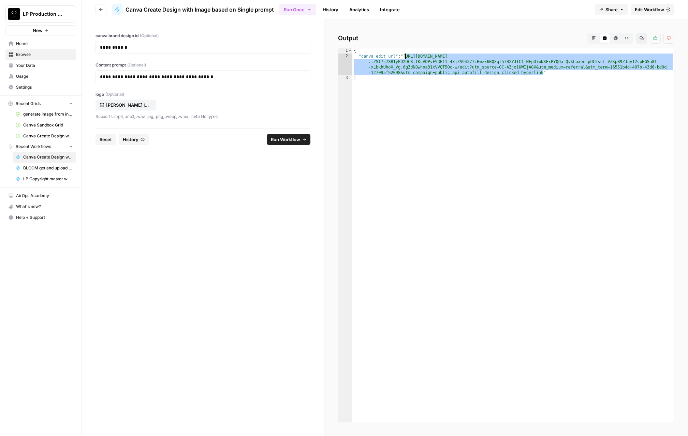
drag, startPoint x: 542, startPoint y: 73, endPoint x: 404, endPoint y: 55, distance: 138.9
click at [404, 55] on div "{ "canva edit url" : "[URL][DOMAIN_NAME] ..ZSI7s78B1yED2DC8.IKcVDPvF93F11_4XjZS…" at bounding box center [513, 240] width 322 height 385
click at [210, 77] on p "**********" at bounding box center [203, 76] width 206 height 7
click at [131, 103] on p "[PERSON_NAME] logo (1).png" at bounding box center [128, 105] width 44 height 7
click at [121, 107] on p "[PERSON_NAME] logo (1).png" at bounding box center [128, 105] width 44 height 7
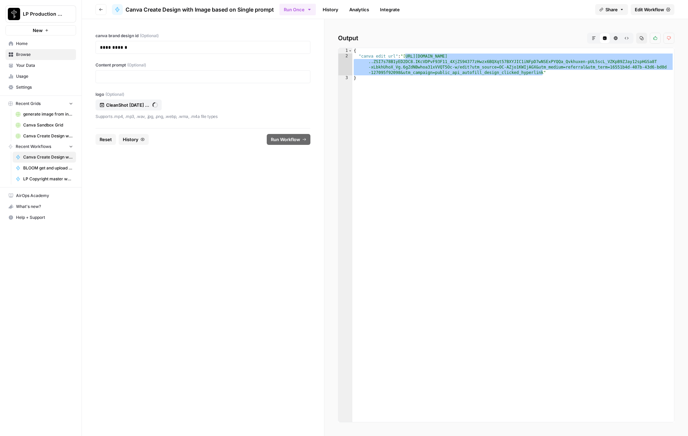
click at [126, 72] on div at bounding box center [202, 76] width 215 height 13
click at [126, 75] on p at bounding box center [203, 76] width 206 height 7
click at [274, 138] on span "Run Workflow" at bounding box center [285, 139] width 29 height 7
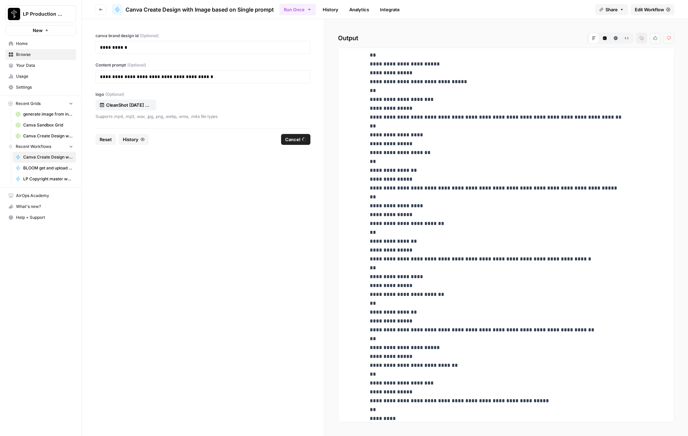
scroll to position [555, 0]
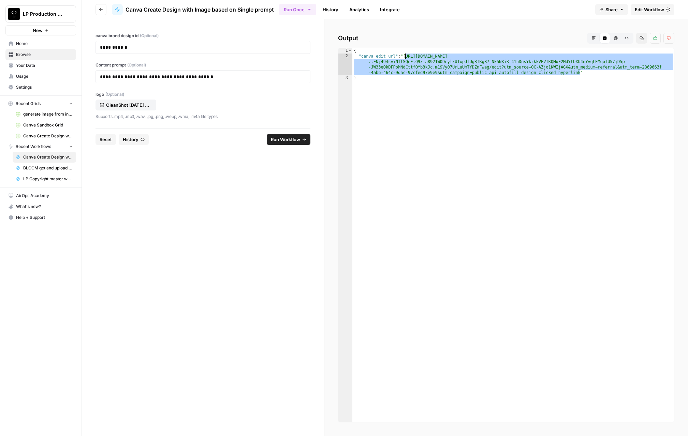
drag, startPoint x: 580, startPoint y: 74, endPoint x: 406, endPoint y: 55, distance: 175.3
click at [406, 55] on div "{ "canva edit url" : "https://www.canva.com/api/design/eyJhbGciOiJkaXIiLCJlbmMi…" at bounding box center [513, 240] width 322 height 385
click at [602, 75] on div "{ "canva edit url" : "https://www.canva.com/api/design/eyJhbGciOiJkaXIiLCJlbmMi…" at bounding box center [513, 240] width 322 height 385
drag, startPoint x: 579, startPoint y: 73, endPoint x: 406, endPoint y: 54, distance: 174.3
click at [406, 54] on div "{ "canva edit url" : "https://www.canva.com/api/design/eyJhbGciOiJkaXIiLCJlbmMi…" at bounding box center [513, 240] width 322 height 385
